Goal: Feedback & Contribution: Submit feedback/report problem

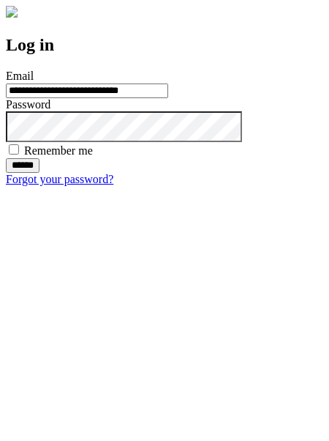
type input "**********"
click at [40, 173] on input "******" at bounding box center [23, 165] width 34 height 15
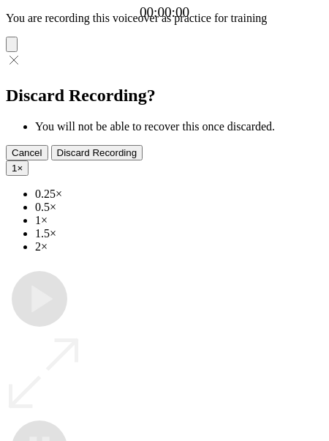
type input "**********"
